Goal: Find specific page/section: Find specific page/section

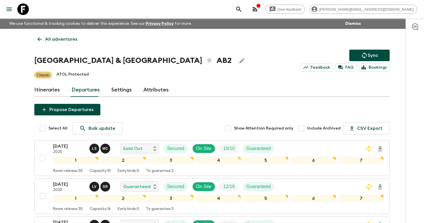
click at [242, 9] on icon "search adventures" at bounding box center [239, 9] width 7 height 7
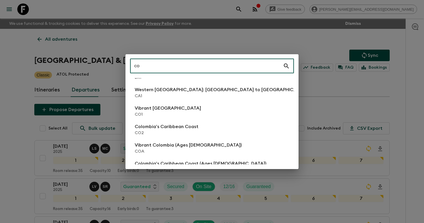
scroll to position [49, 0]
type input "c"
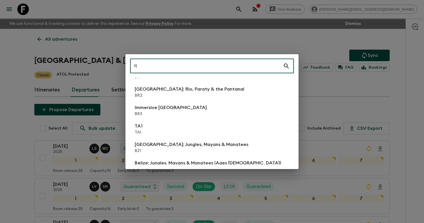
scroll to position [318, 0]
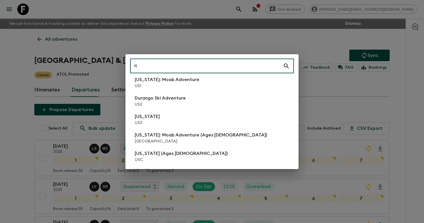
type input "i"
type input "it"
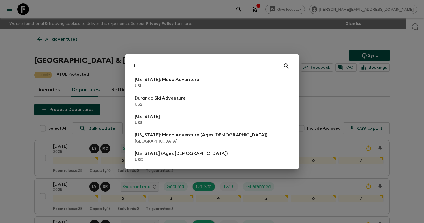
click at [230, 44] on div "it ​ Antarctic Circle: Ultimate Expedition AQ2 Cities of [GEOGRAPHIC_DATA]: Win…" at bounding box center [212, 111] width 424 height 223
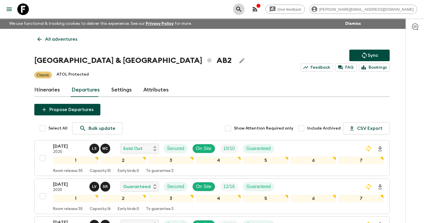
click at [242, 9] on icon "search adventures" at bounding box center [239, 9] width 7 height 7
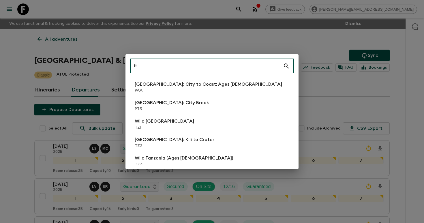
scroll to position [212, 0]
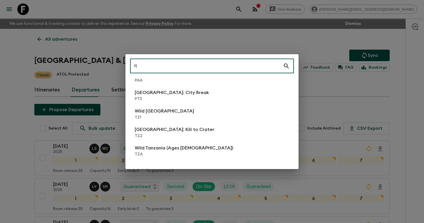
type input "it"
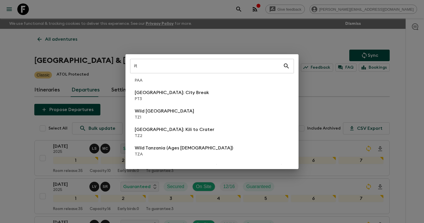
click at [236, 42] on div "it ​ Antarctic Circle: Ultimate Expedition AQ2 Cities of [GEOGRAPHIC_DATA]: Win…" at bounding box center [212, 111] width 424 height 223
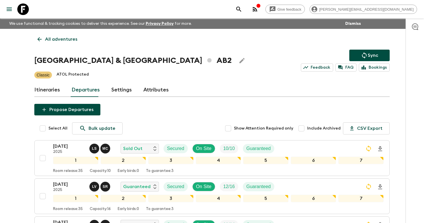
click at [241, 9] on icon "search adventures" at bounding box center [238, 9] width 5 height 5
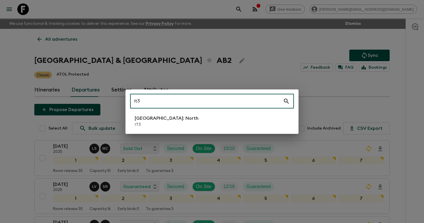
type input "it3"
